Goal: Task Accomplishment & Management: Manage account settings

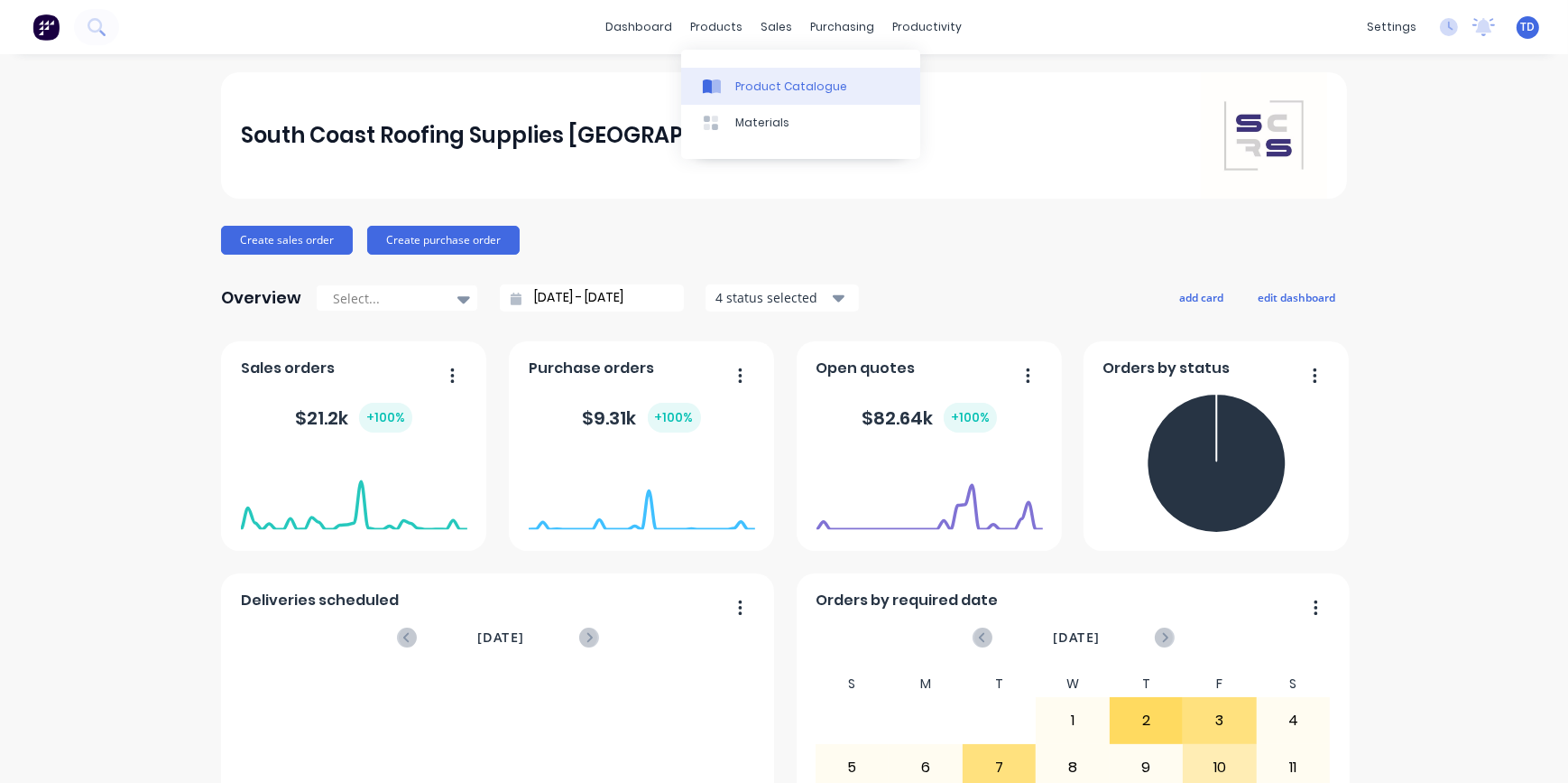
click at [739, 81] on div "Product Catalogue" at bounding box center [791, 87] width 112 height 16
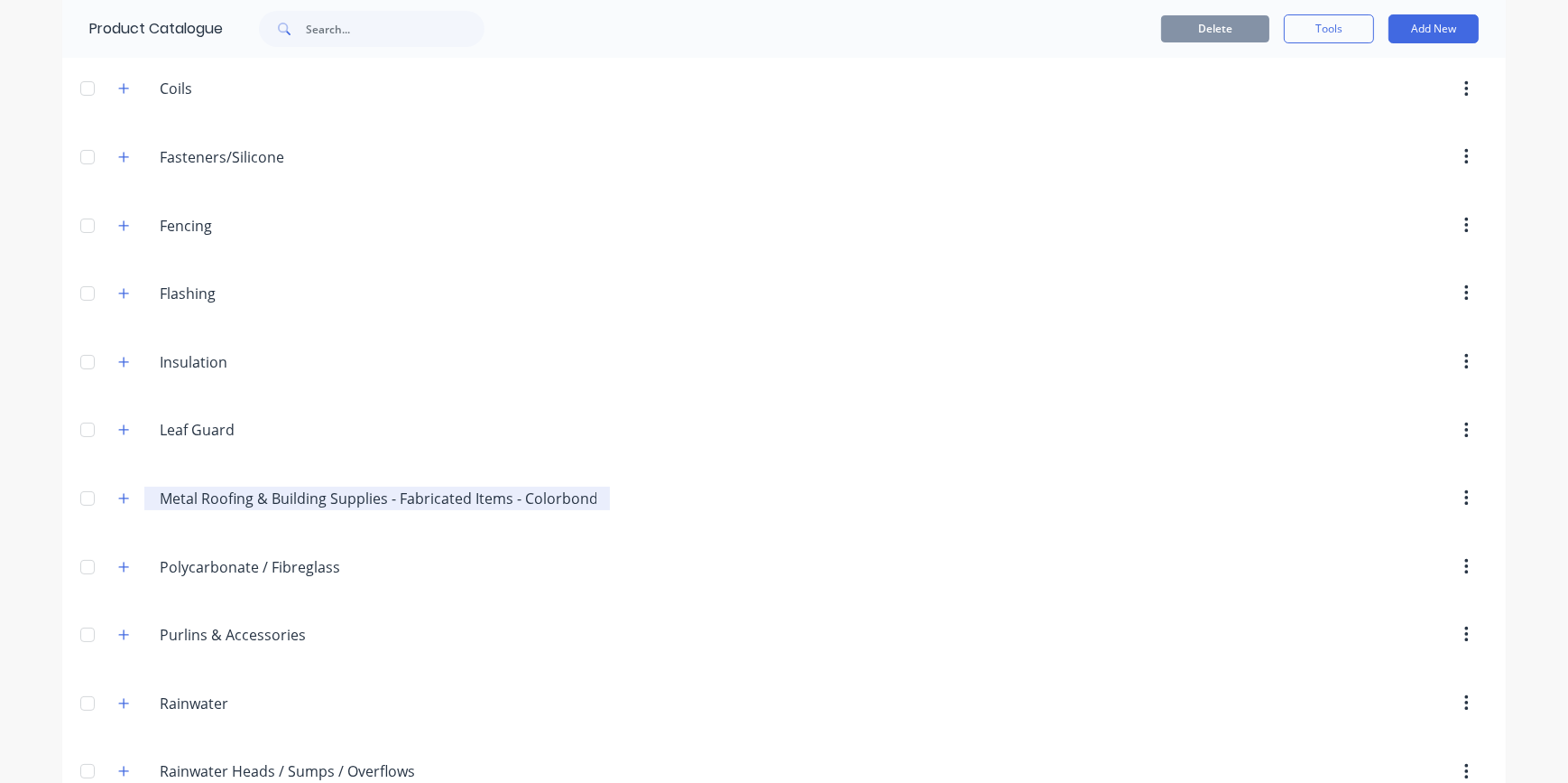
scroll to position [328, 0]
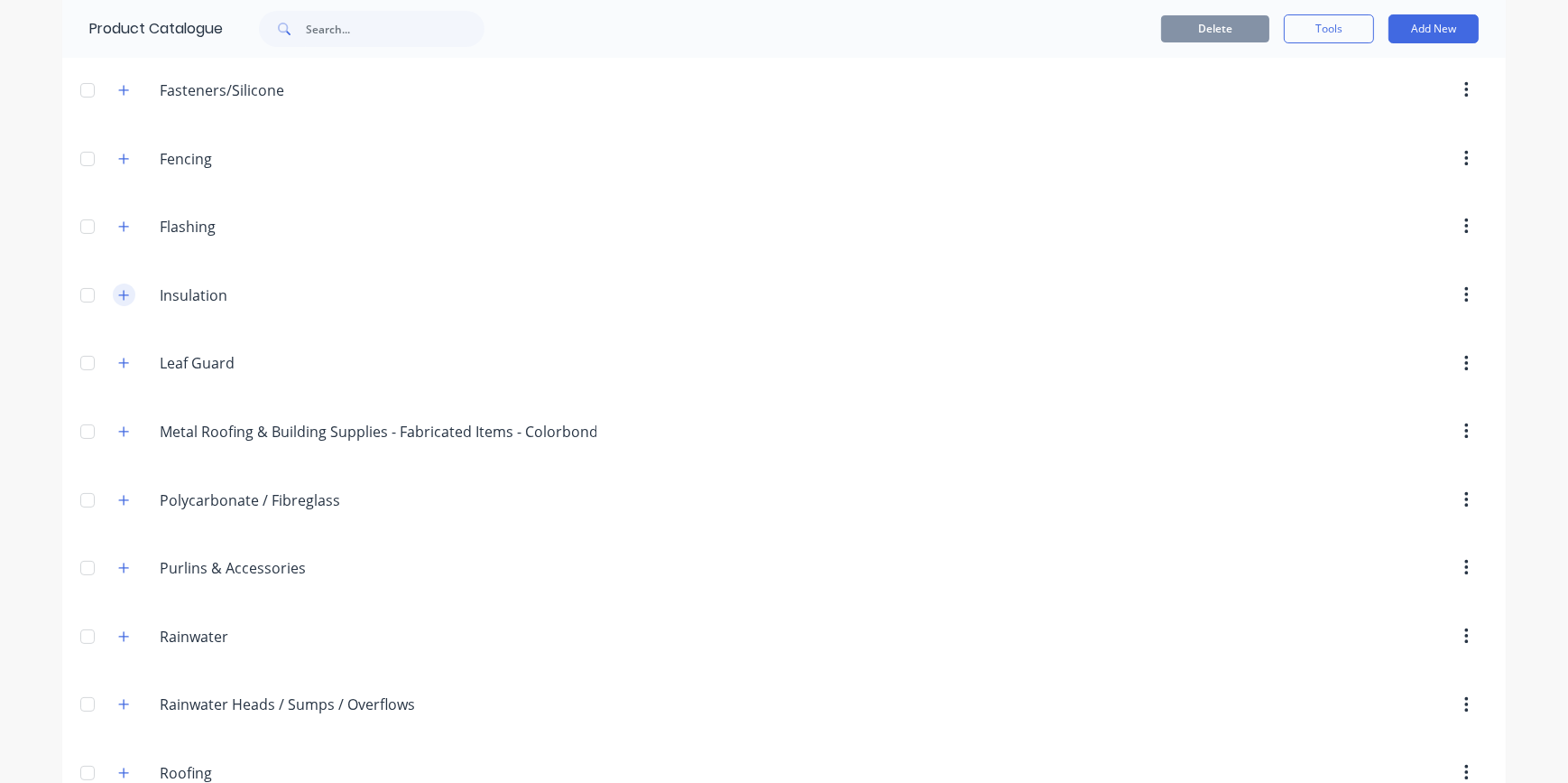
click at [118, 292] on icon "button" at bounding box center [123, 295] width 11 height 13
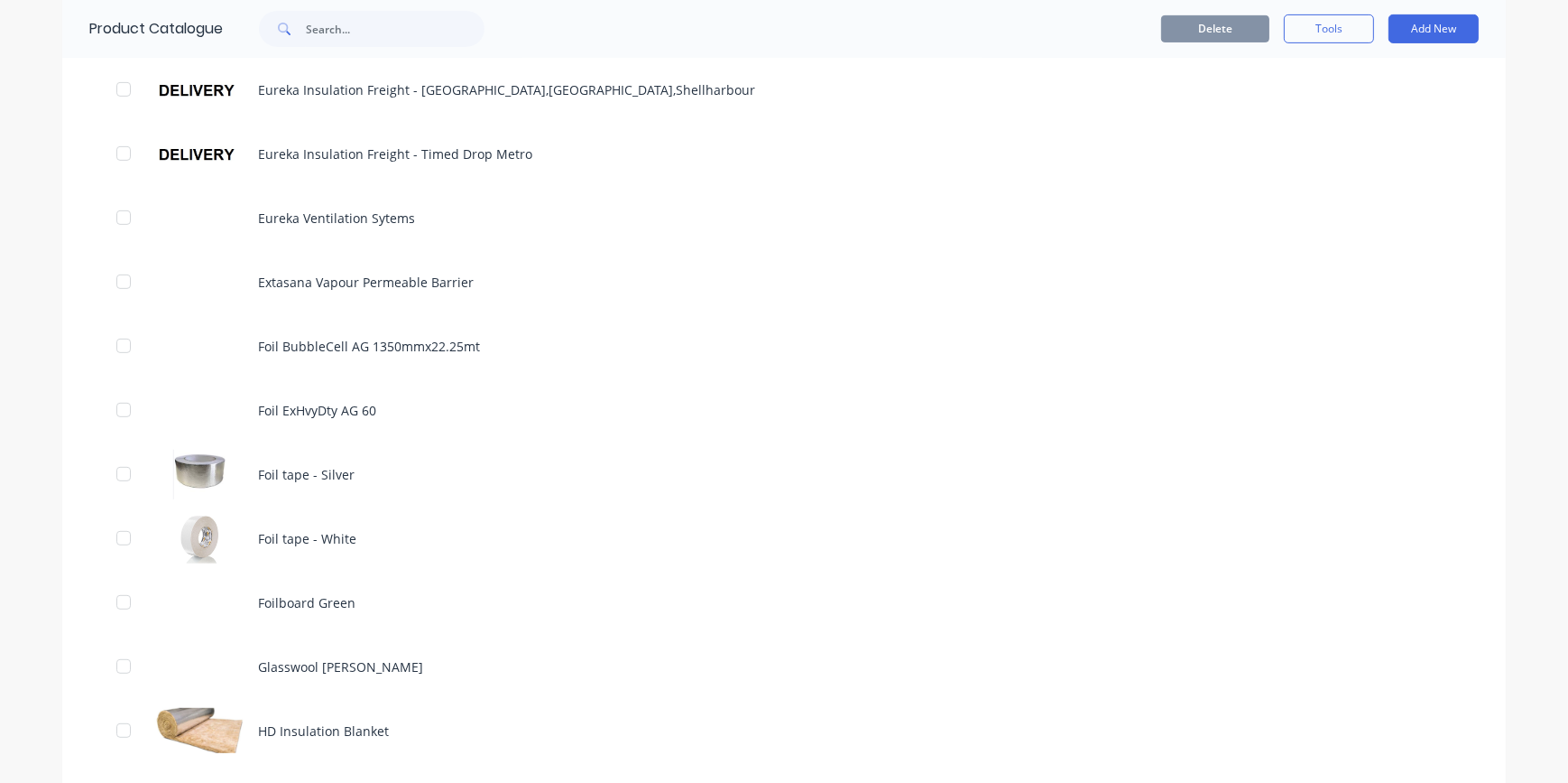
scroll to position [656, 0]
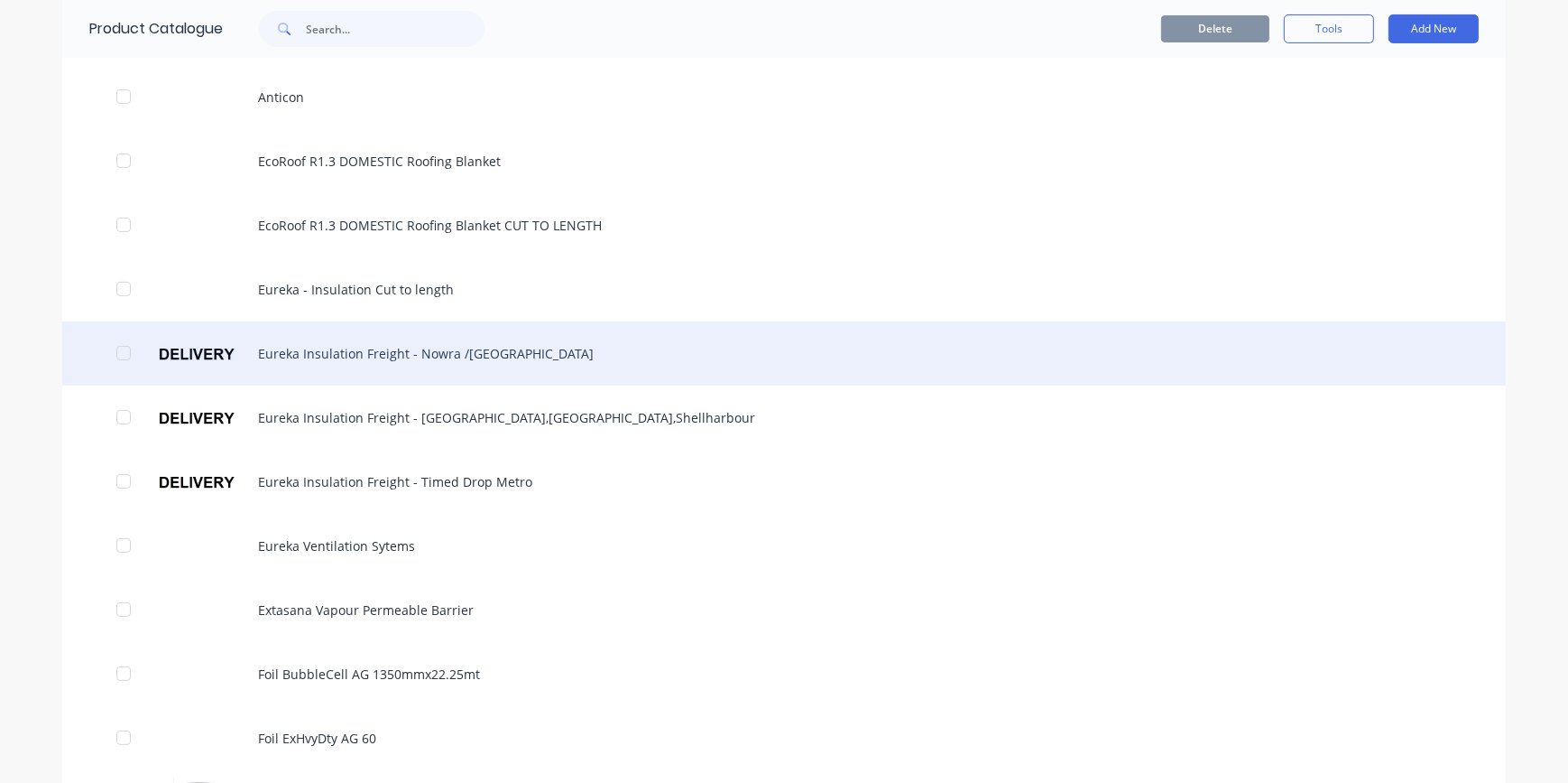
click at [461, 362] on div "Eureka Insulation Freight - Nowra /[GEOGRAPHIC_DATA]" at bounding box center [784, 353] width 1444 height 64
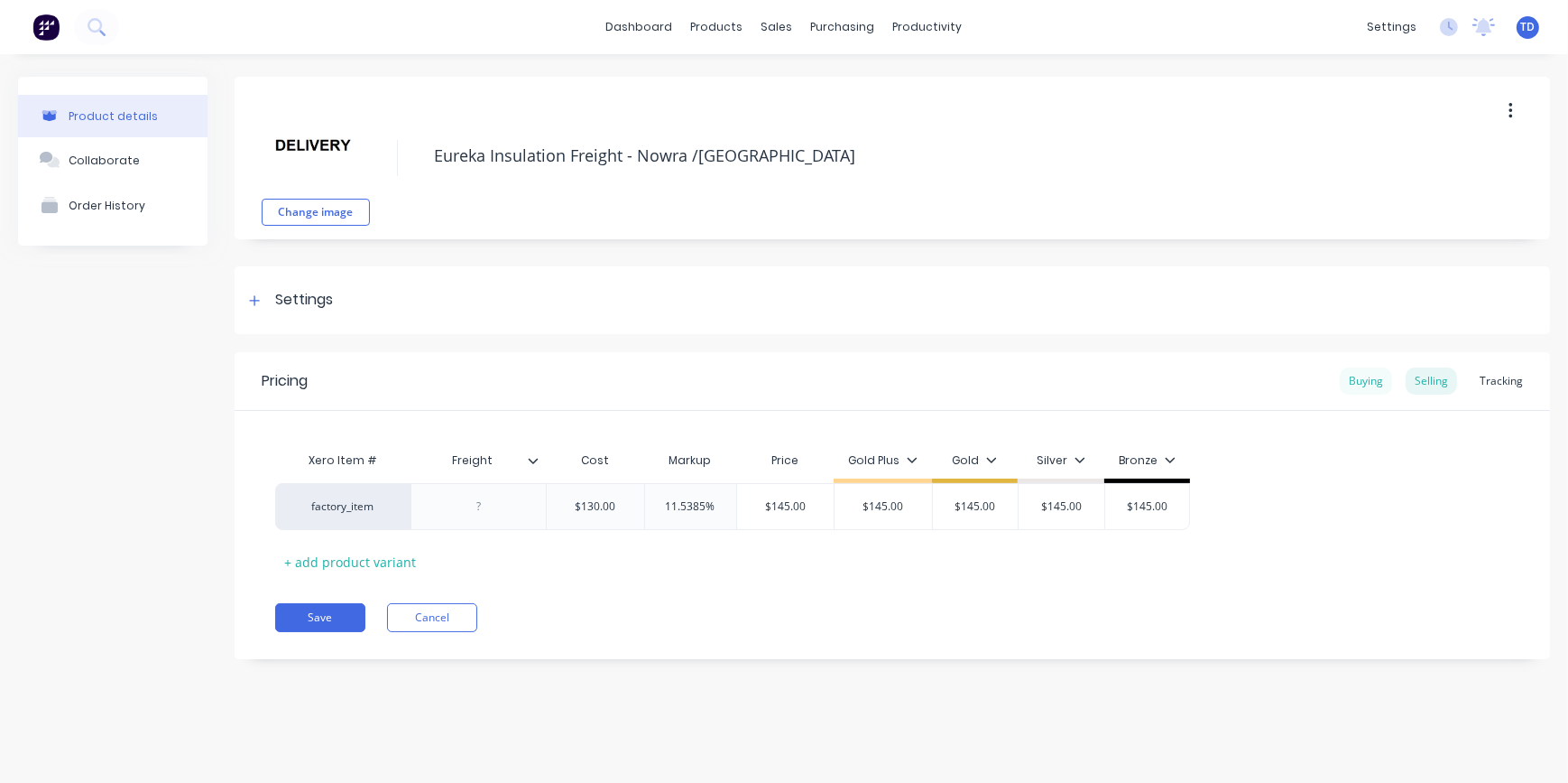
click at [1360, 370] on div "Buying" at bounding box center [1366, 380] width 52 height 27
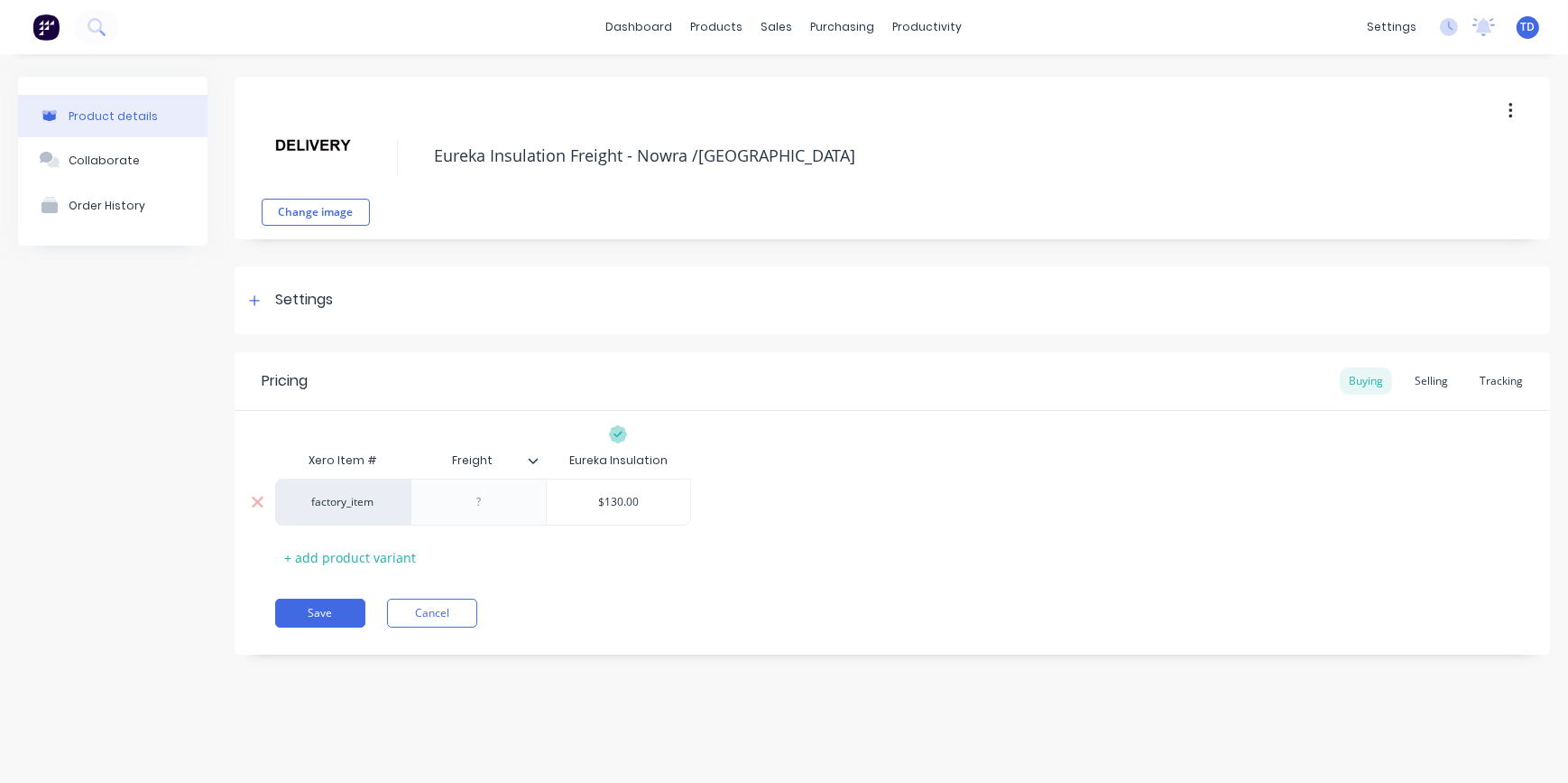
click at [643, 499] on input "$130.00" at bounding box center [619, 502] width 144 height 16
type input "125"
click at [1449, 381] on div "Selling" at bounding box center [1431, 380] width 51 height 27
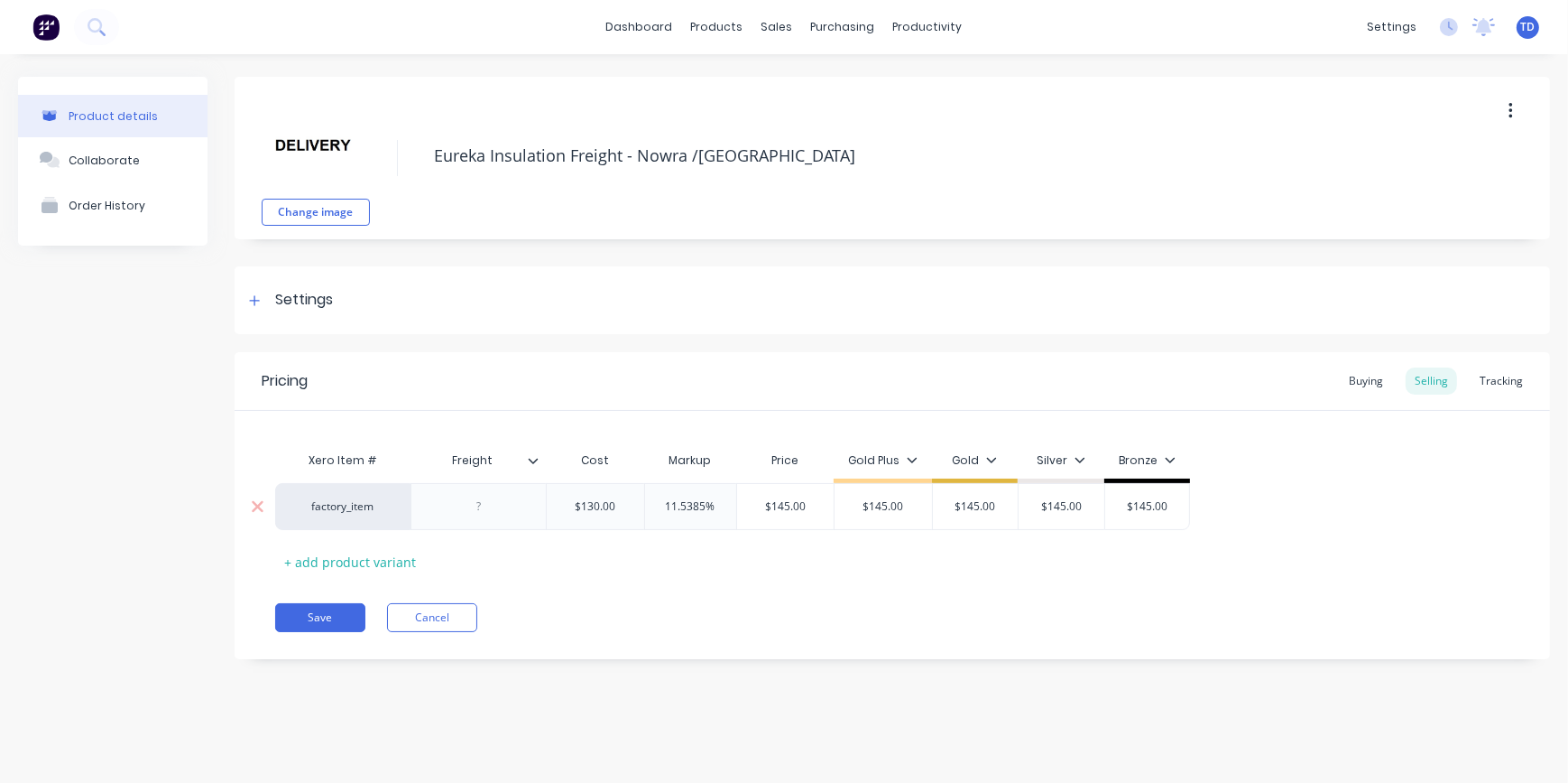
click at [626, 509] on input "$130.00" at bounding box center [596, 506] width 98 height 16
type input "125"
type input "11.5385%"
type input "140"
type input "$145.00"
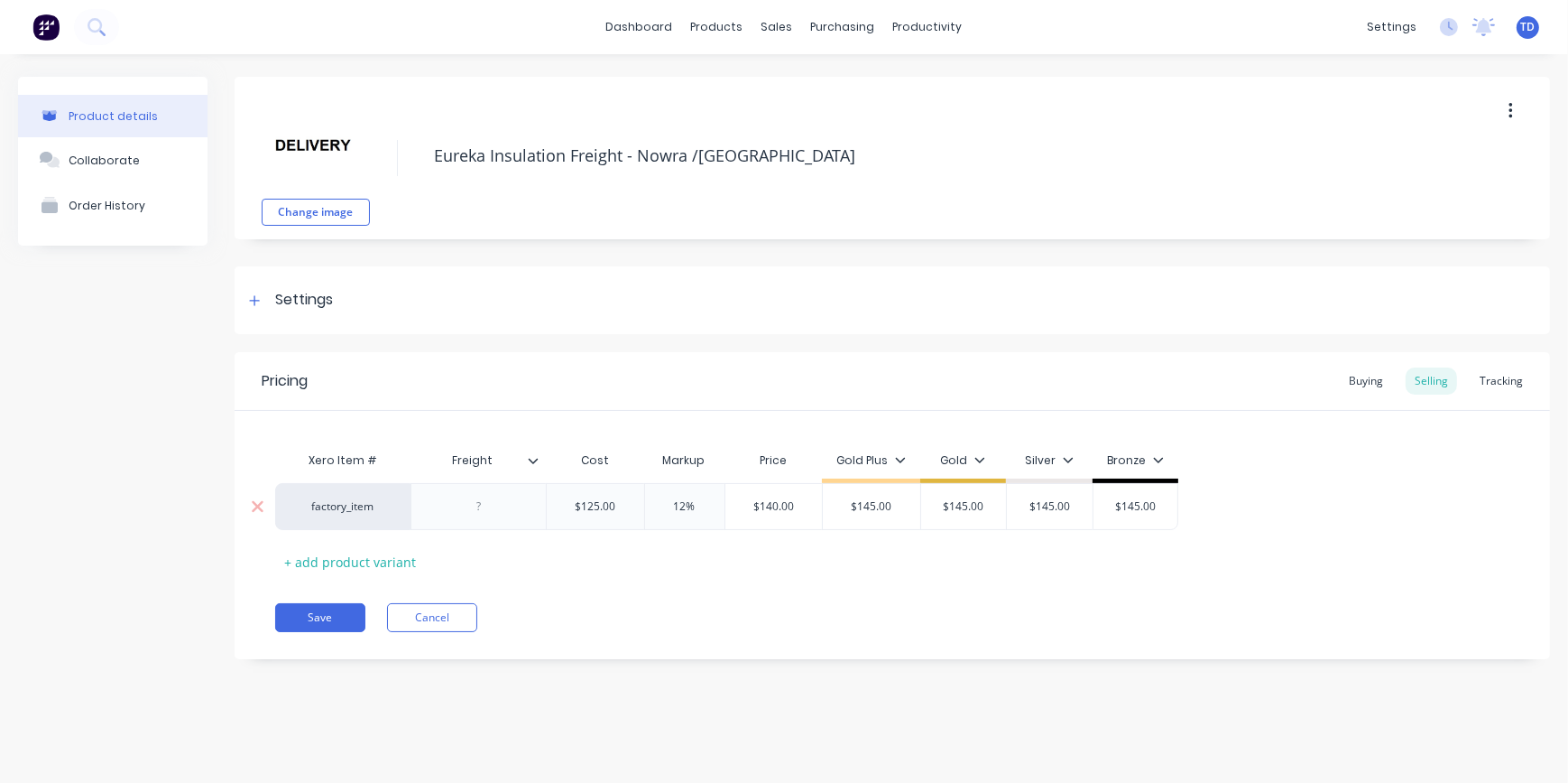
type input "$140.00"
type input "140"
type input "$145.00"
type input "$140.00"
type input "140"
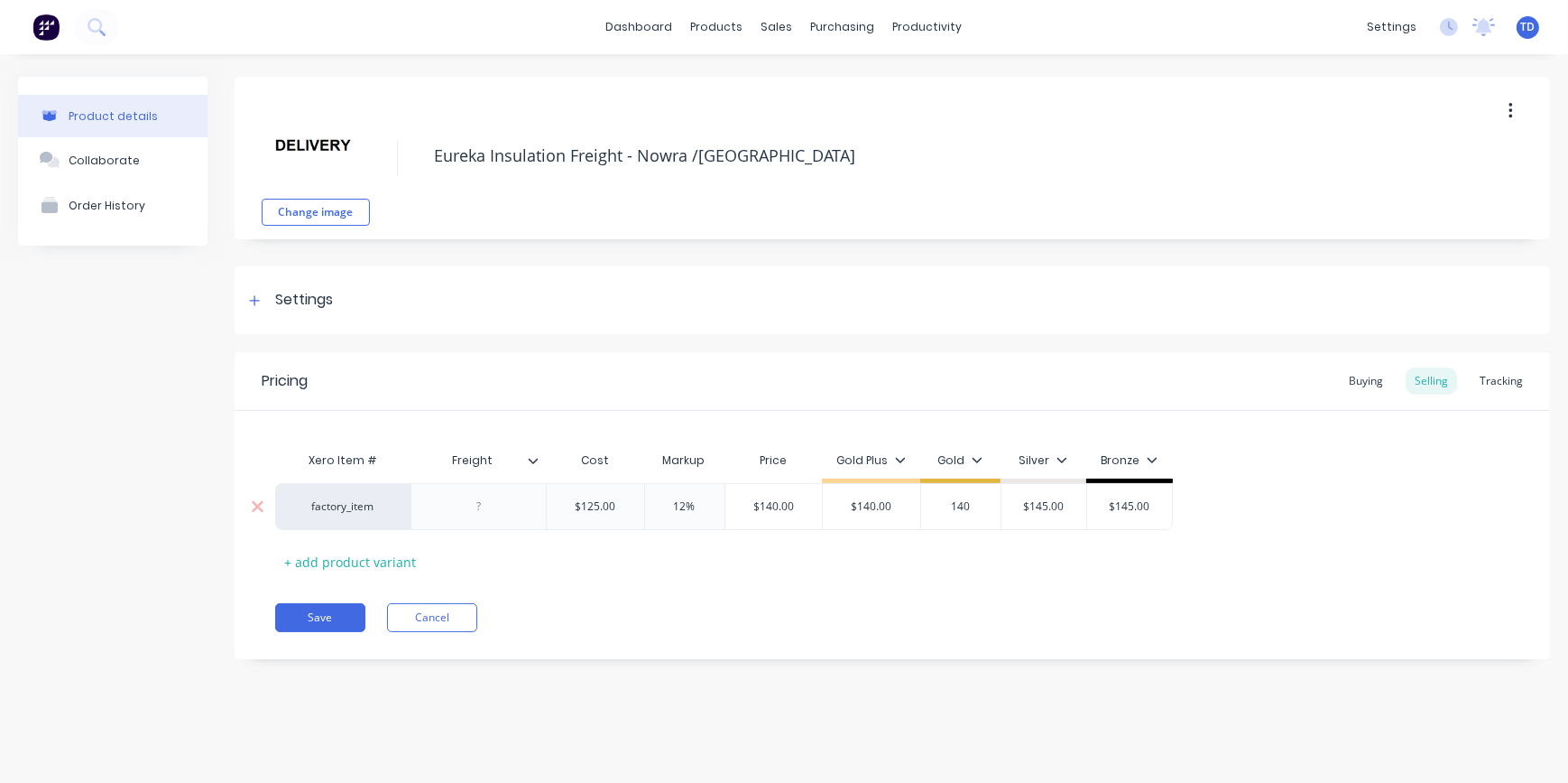
type input "$145.00"
type input "$140.00"
type input "140"
type input "$145.00"
type input "$140.00"
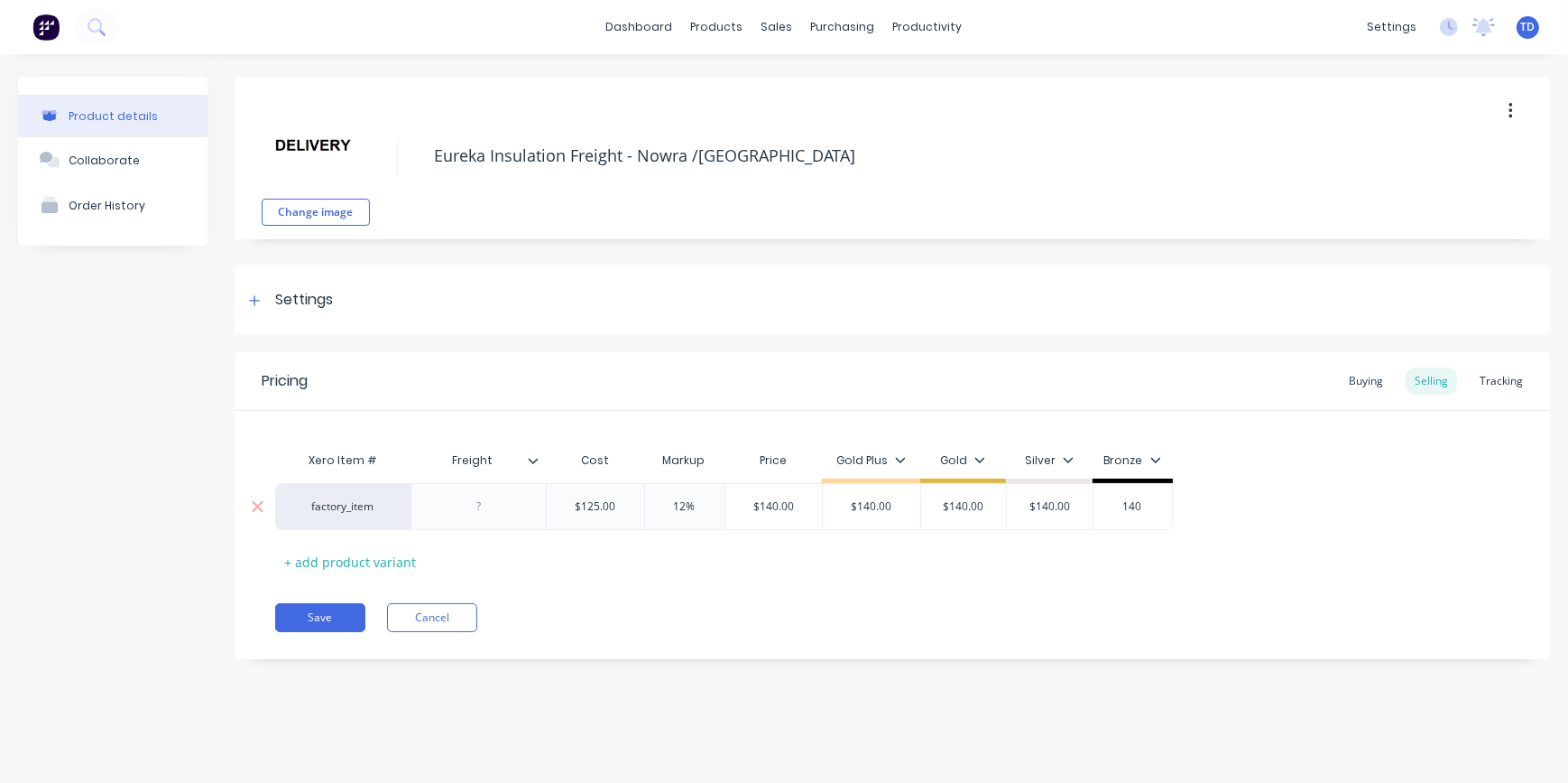
type input "140"
click at [329, 617] on button "Save" at bounding box center [320, 617] width 90 height 29
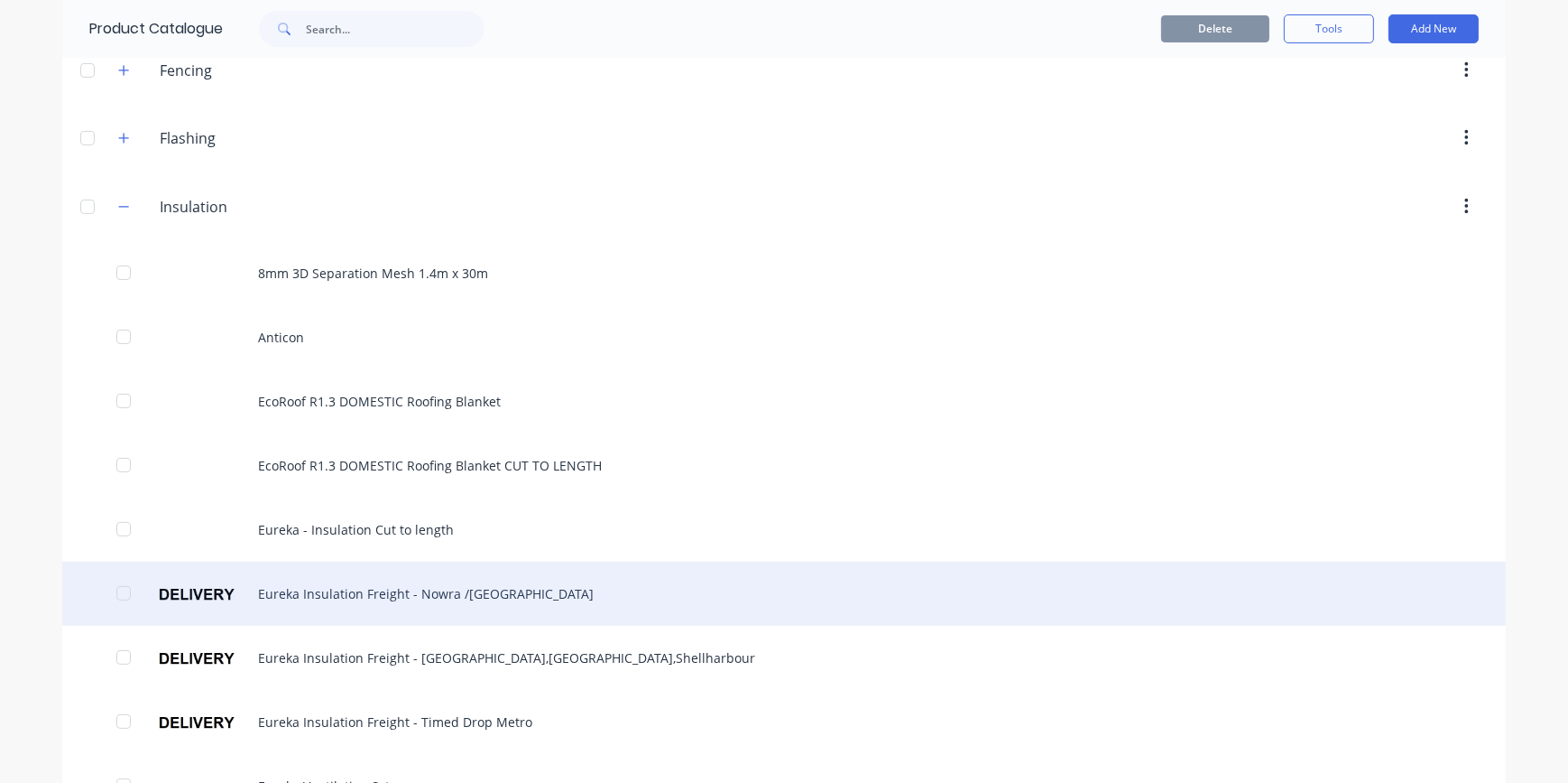
scroll to position [492, 0]
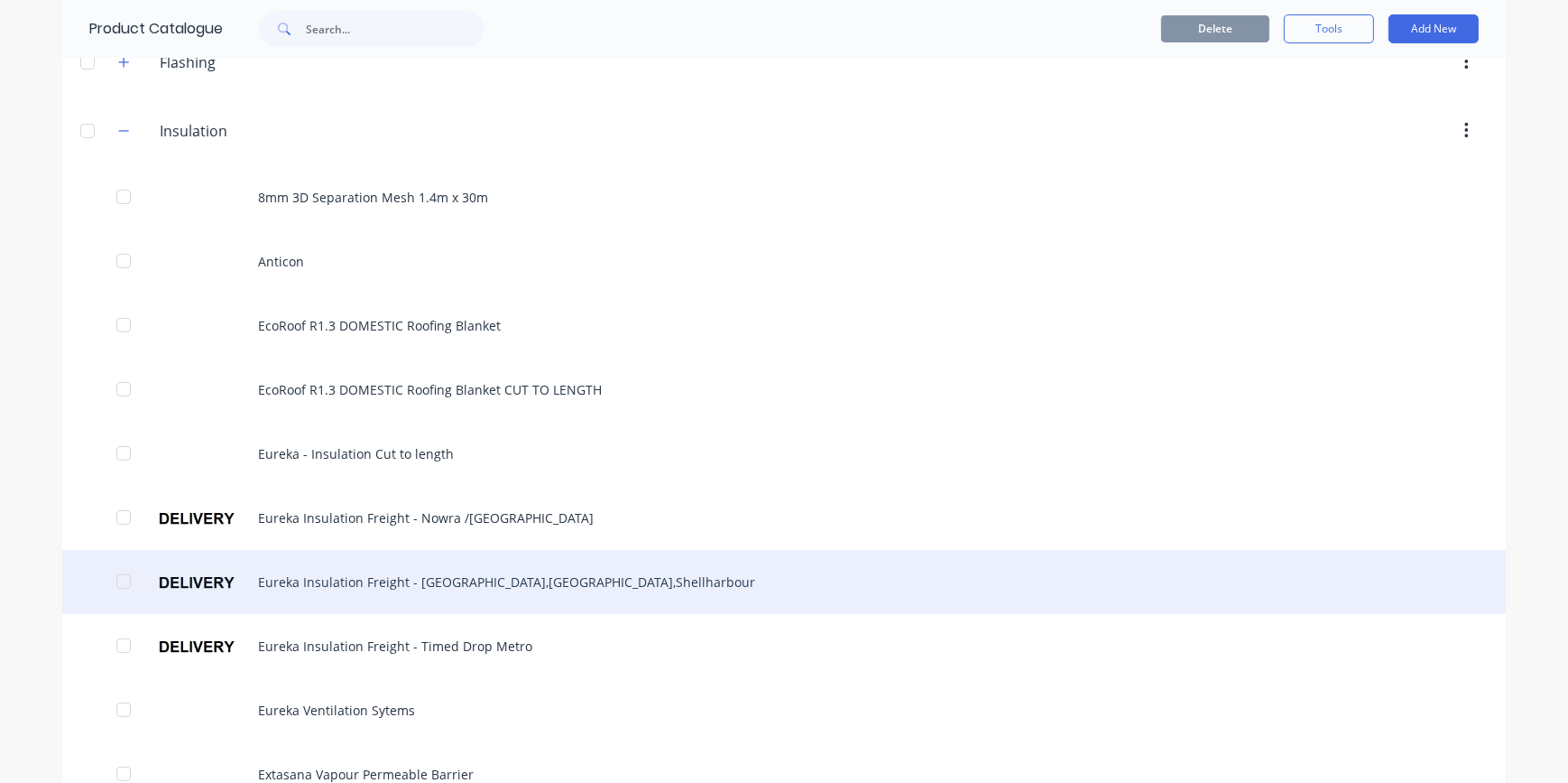
click at [444, 580] on div "Eureka Insulation Freight - [GEOGRAPHIC_DATA],[GEOGRAPHIC_DATA],Shellharbour" at bounding box center [784, 582] width 1444 height 64
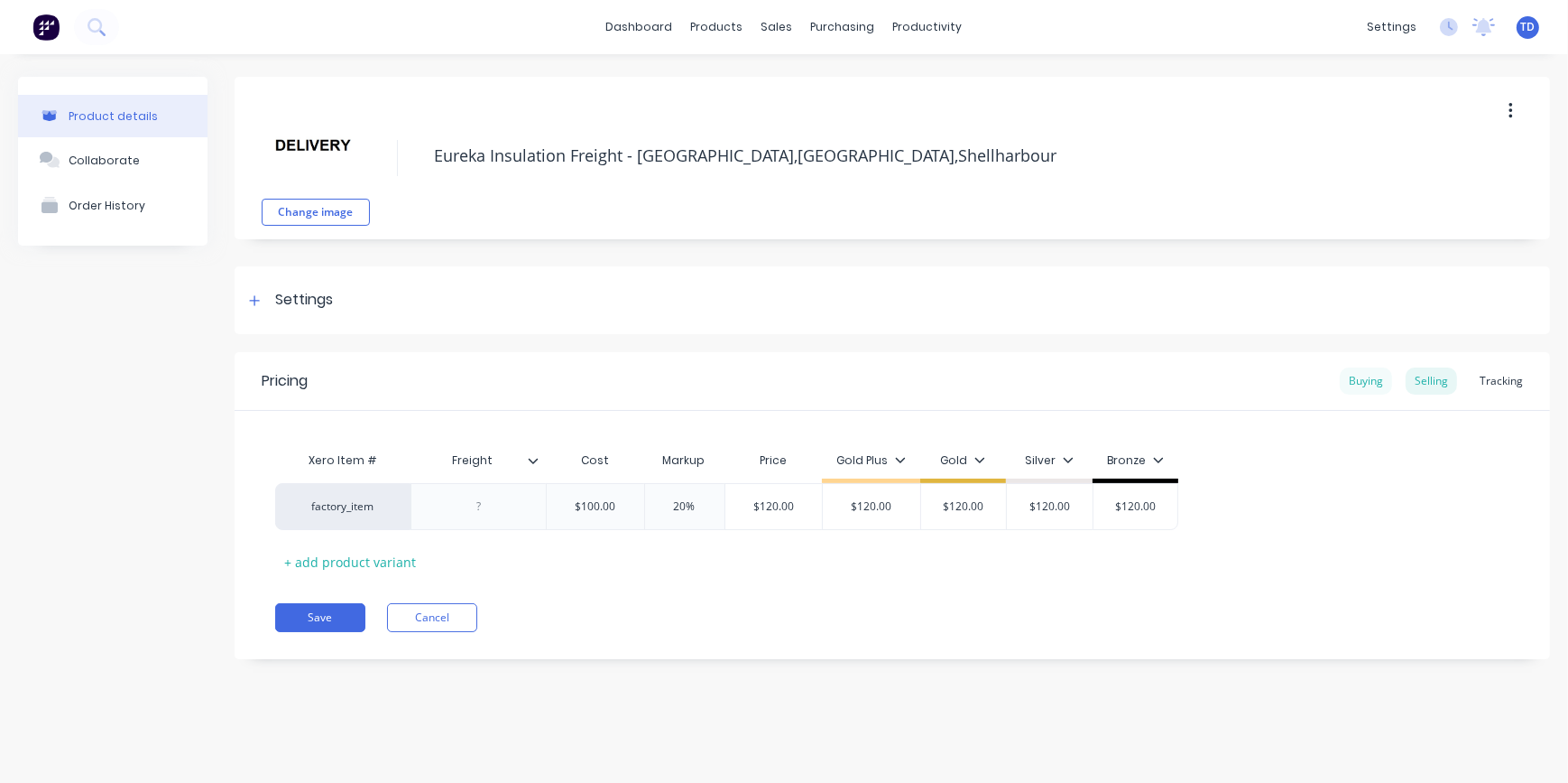
click at [1360, 384] on div "Buying" at bounding box center [1366, 380] width 52 height 27
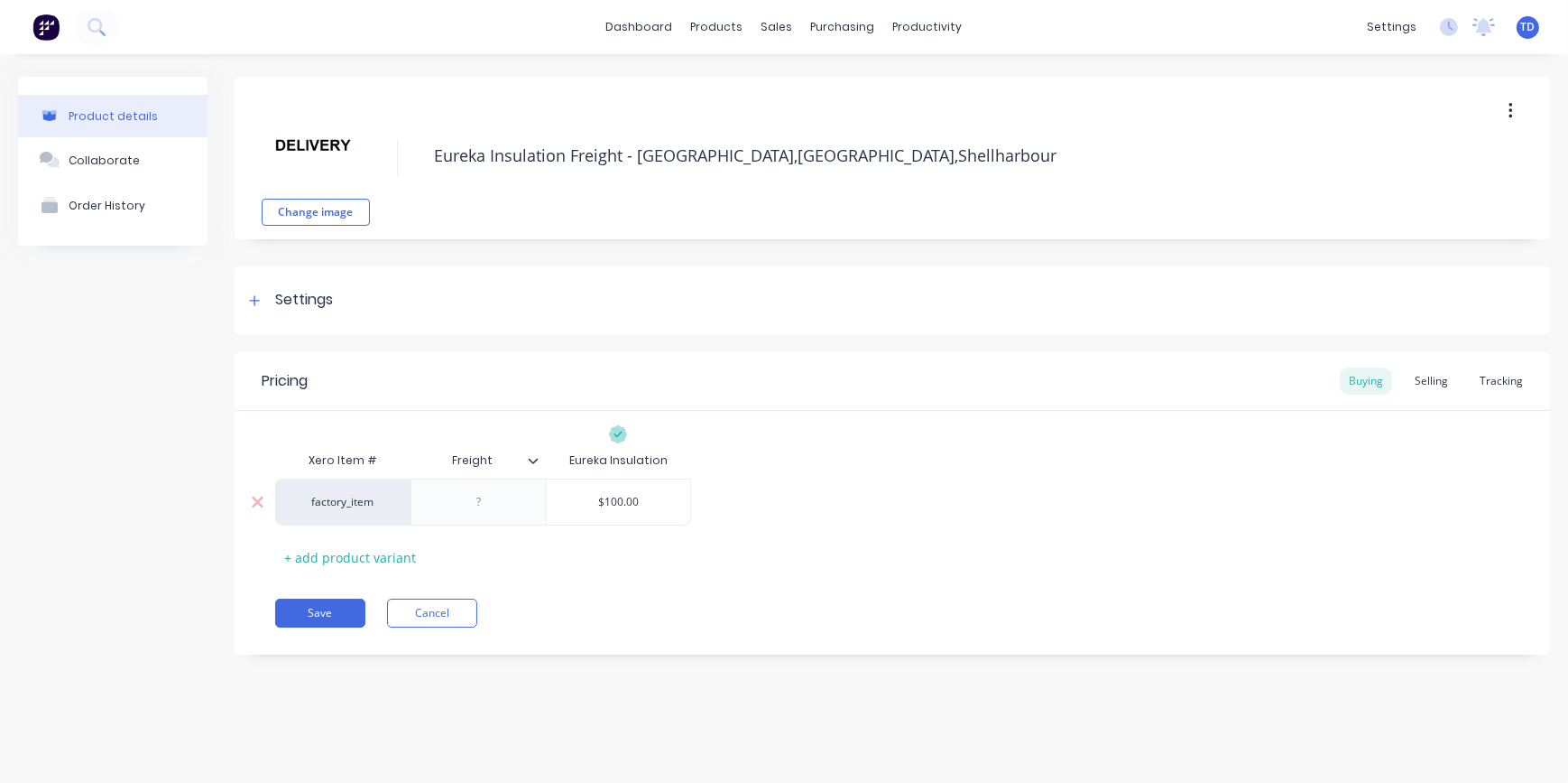
click at [657, 505] on input "$100.00" at bounding box center [619, 502] width 144 height 16
type input "95"
click at [1444, 393] on div "Selling" at bounding box center [1431, 380] width 51 height 27
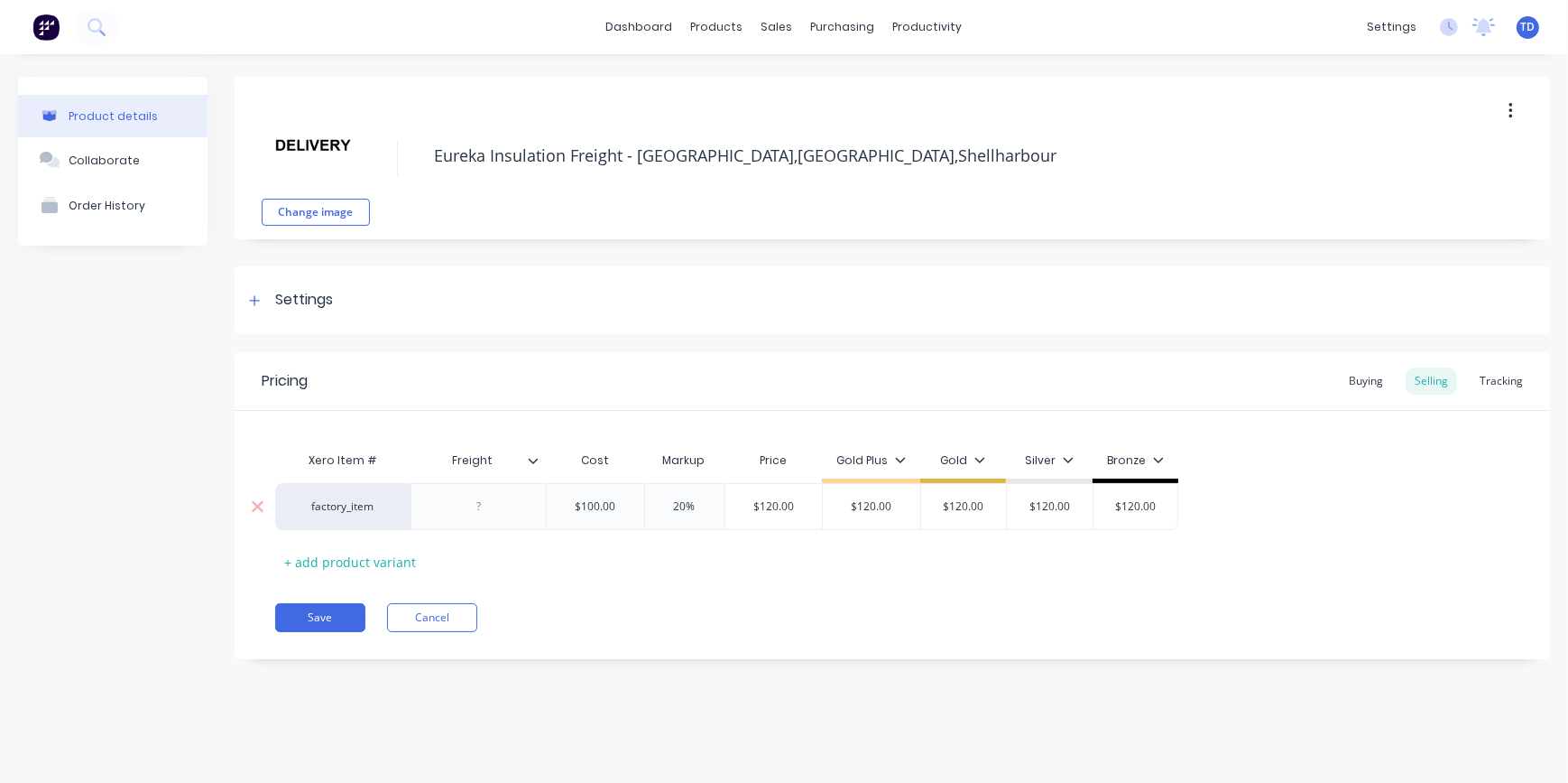
click at [614, 505] on input "$100.00" at bounding box center [596, 506] width 98 height 16
type input "95"
type input "20%"
type input "110"
type input "$120.00"
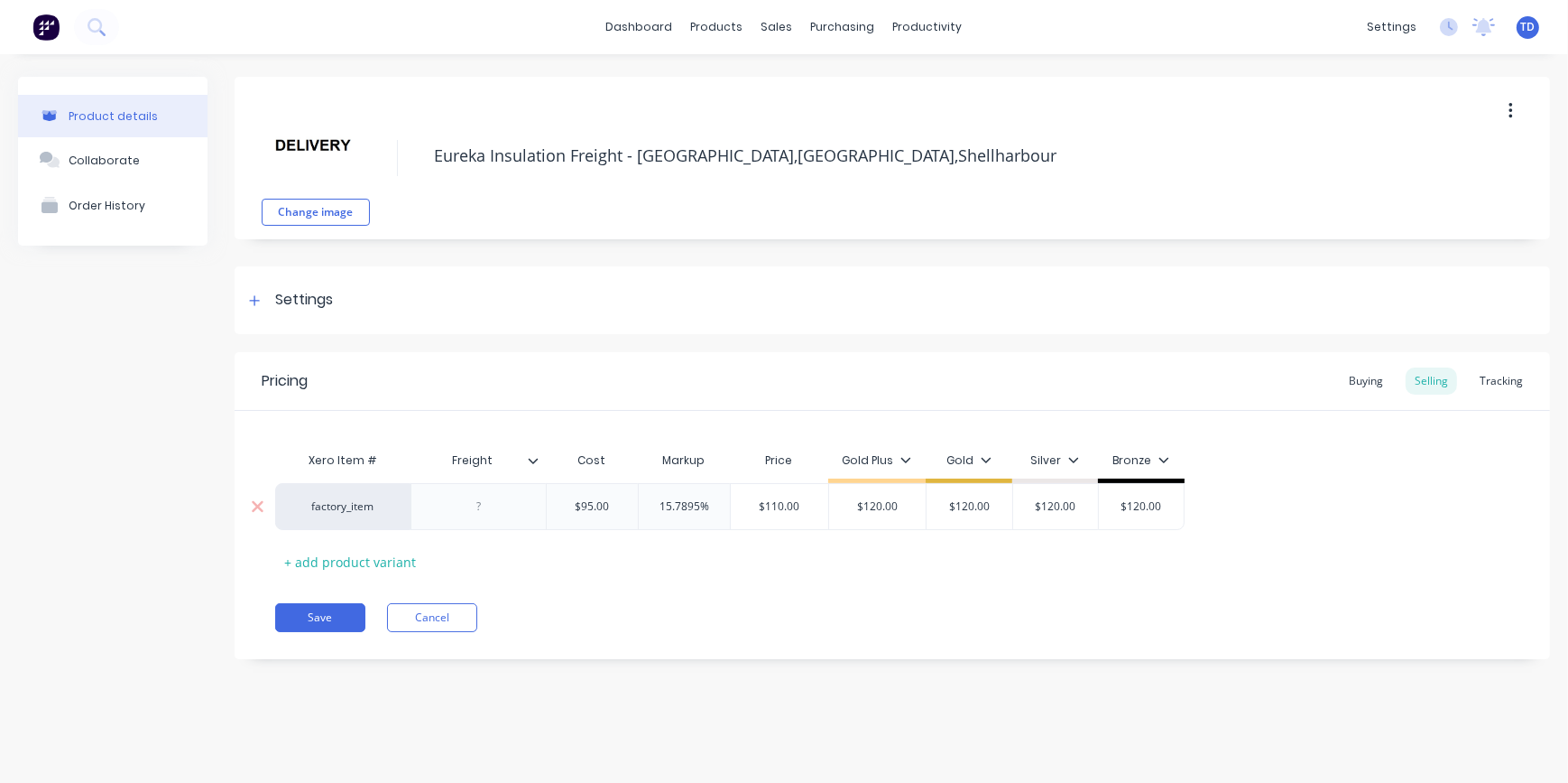
type input "$110.00"
type input "110"
type input "$120.00"
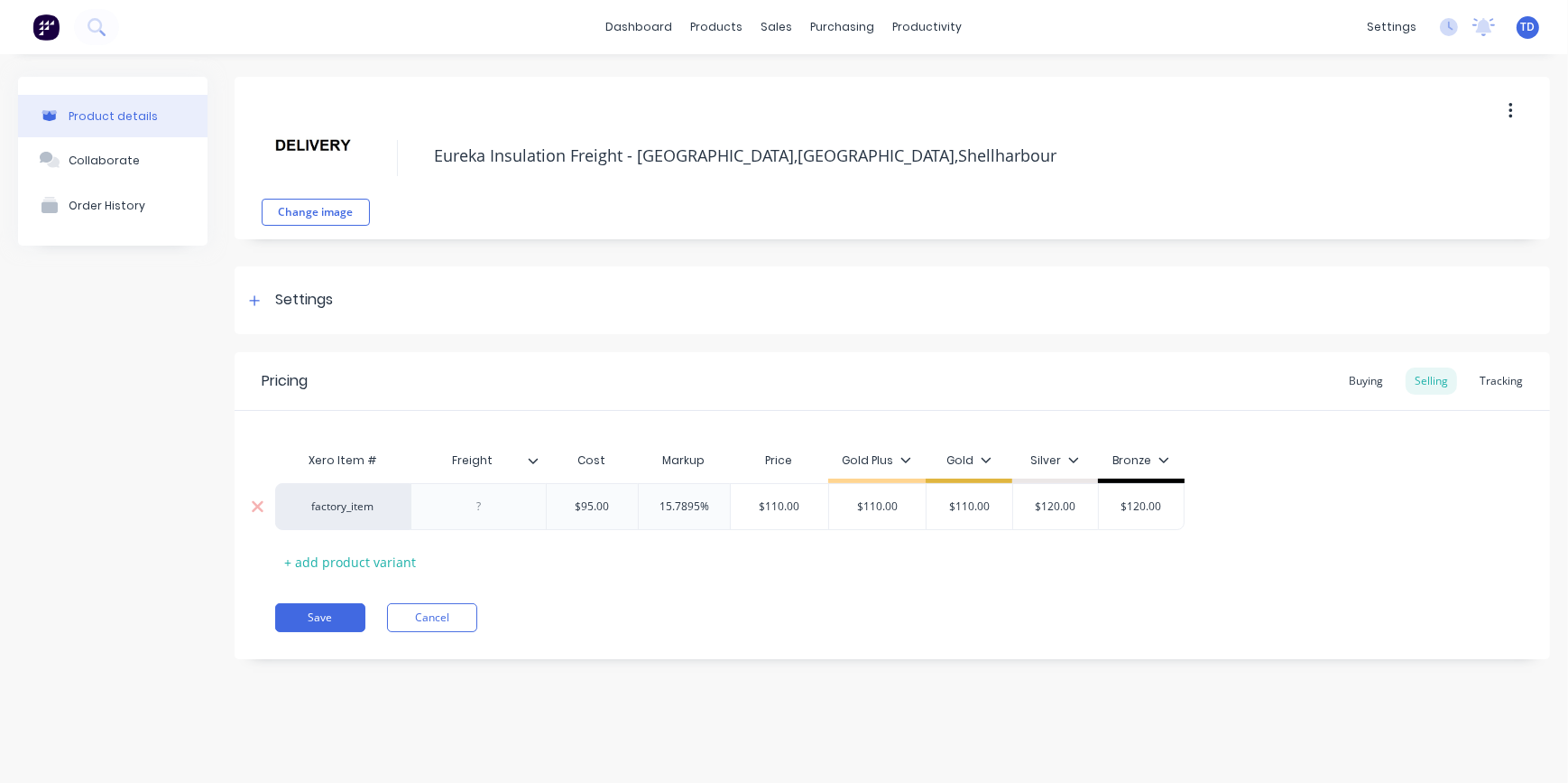
type input "$110.00"
type input "110"
click at [334, 616] on button "Save" at bounding box center [320, 617] width 90 height 29
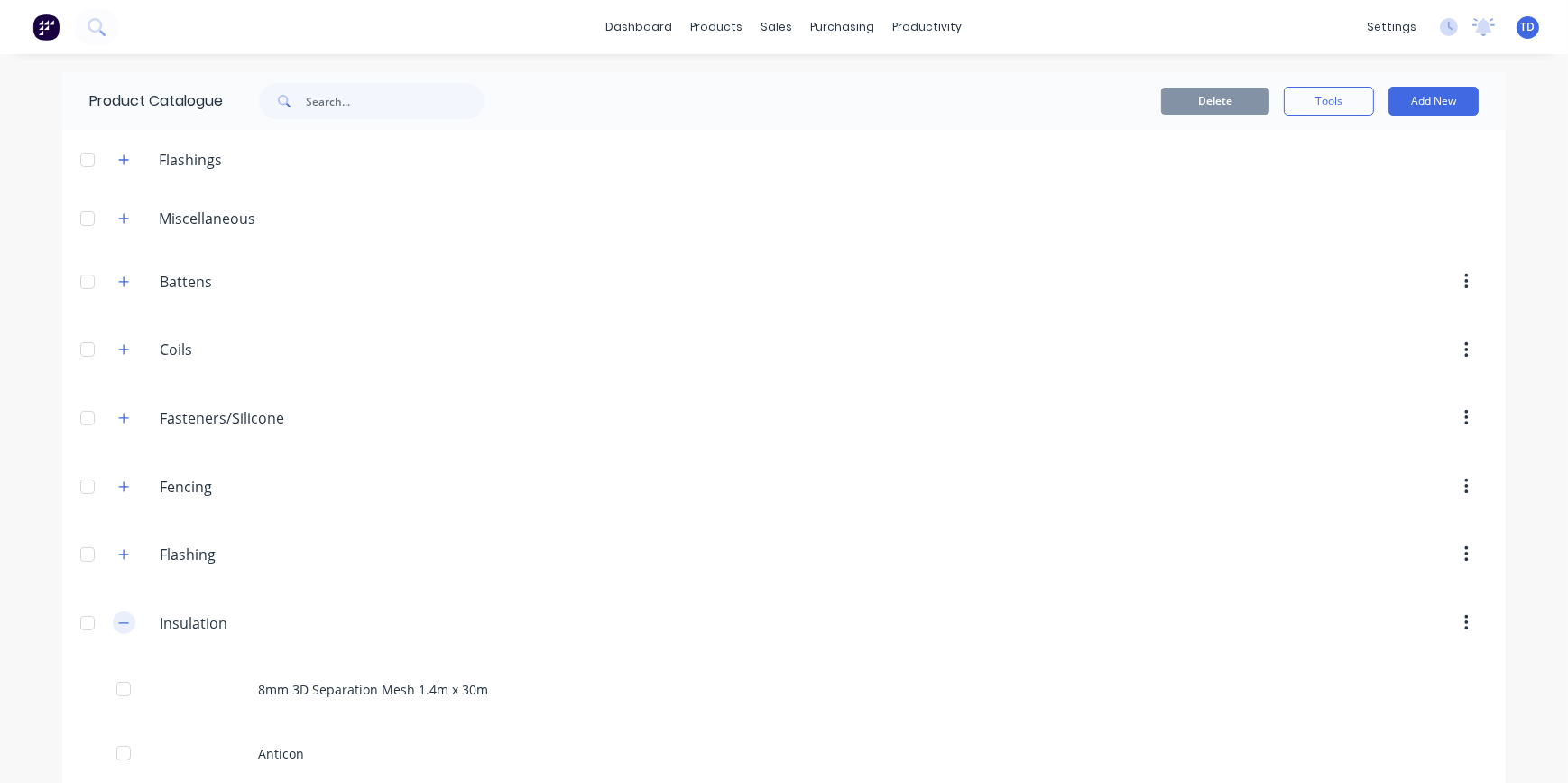
click at [114, 631] on button "button" at bounding box center [124, 622] width 23 height 23
